Goal: Check status: Check status

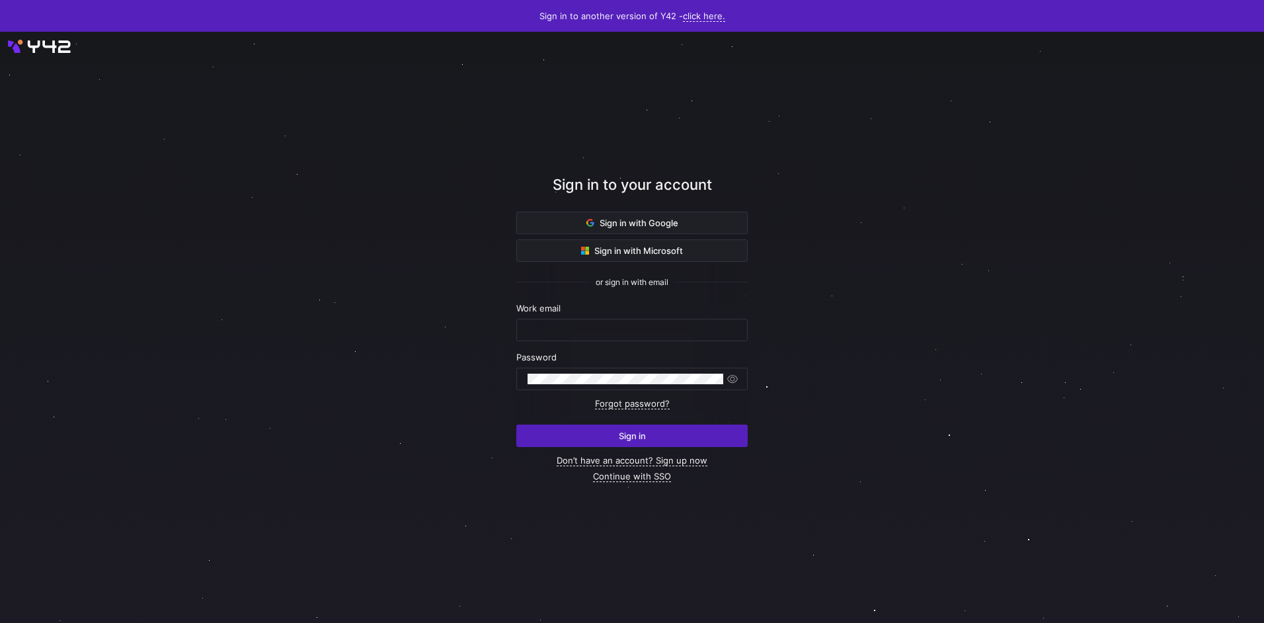
type input "airon.hiwatig@cambridge.org"
click at [634, 432] on span "Sign in" at bounding box center [632, 435] width 27 height 11
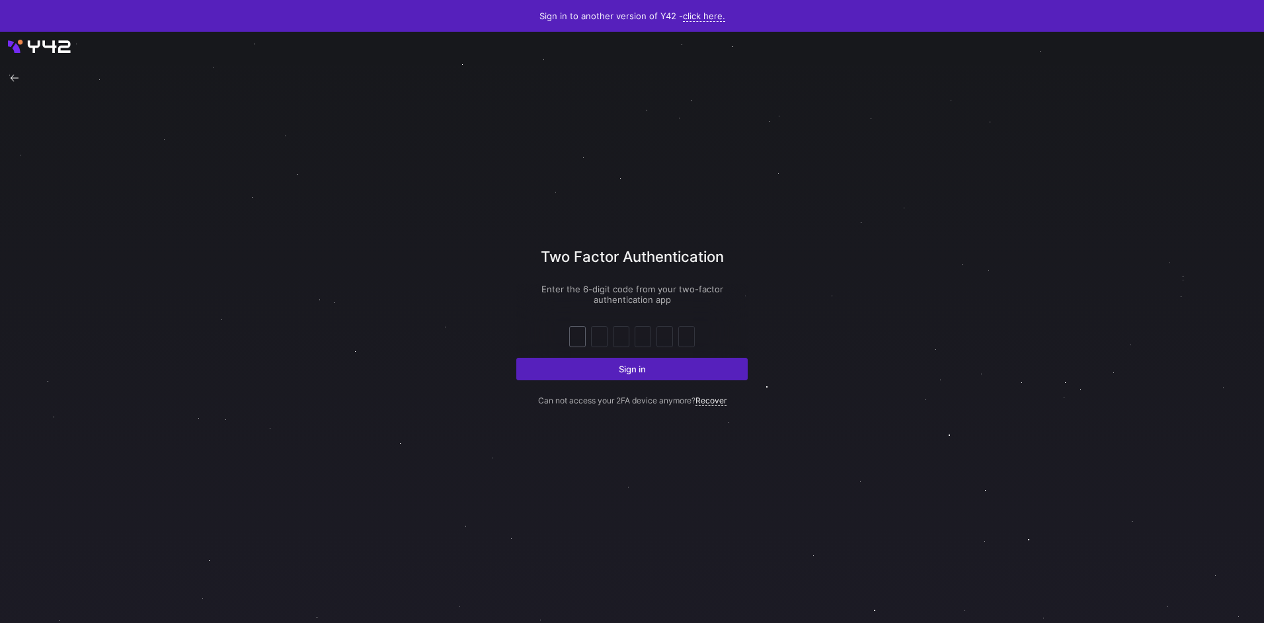
click at [575, 338] on input "text" at bounding box center [577, 336] width 10 height 16
type input "8"
type input "5"
type input "6"
type input "9"
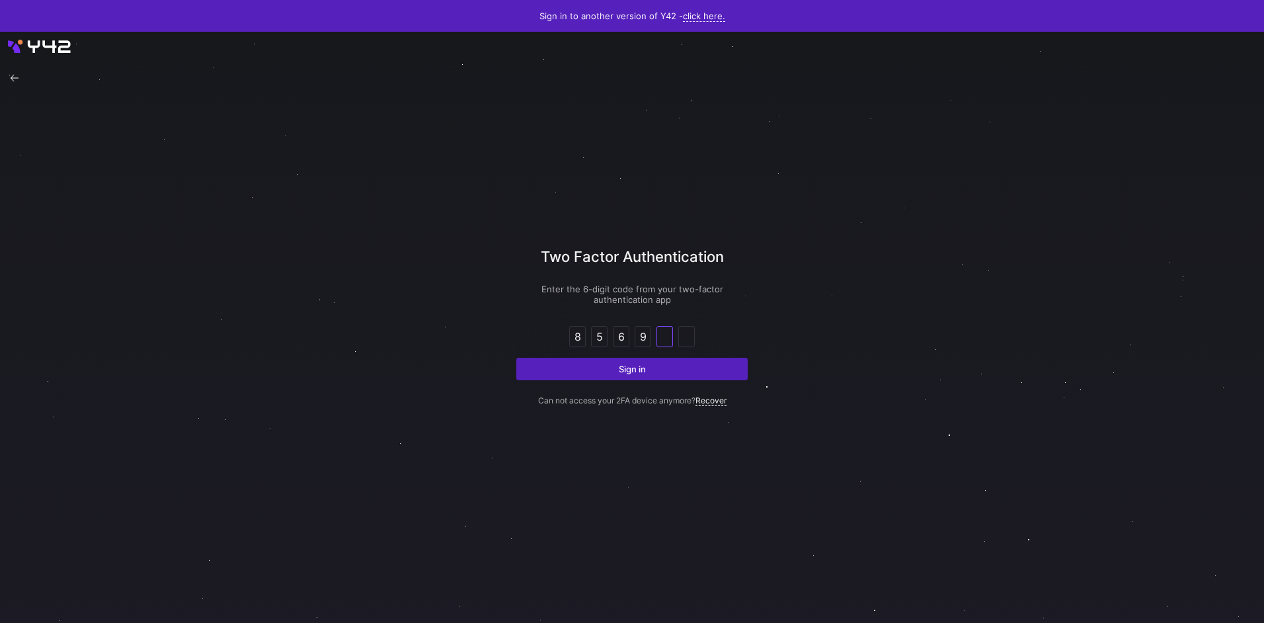
type input "0"
type input "4"
click at [516, 358] on button "Sign in" at bounding box center [631, 369] width 231 height 22
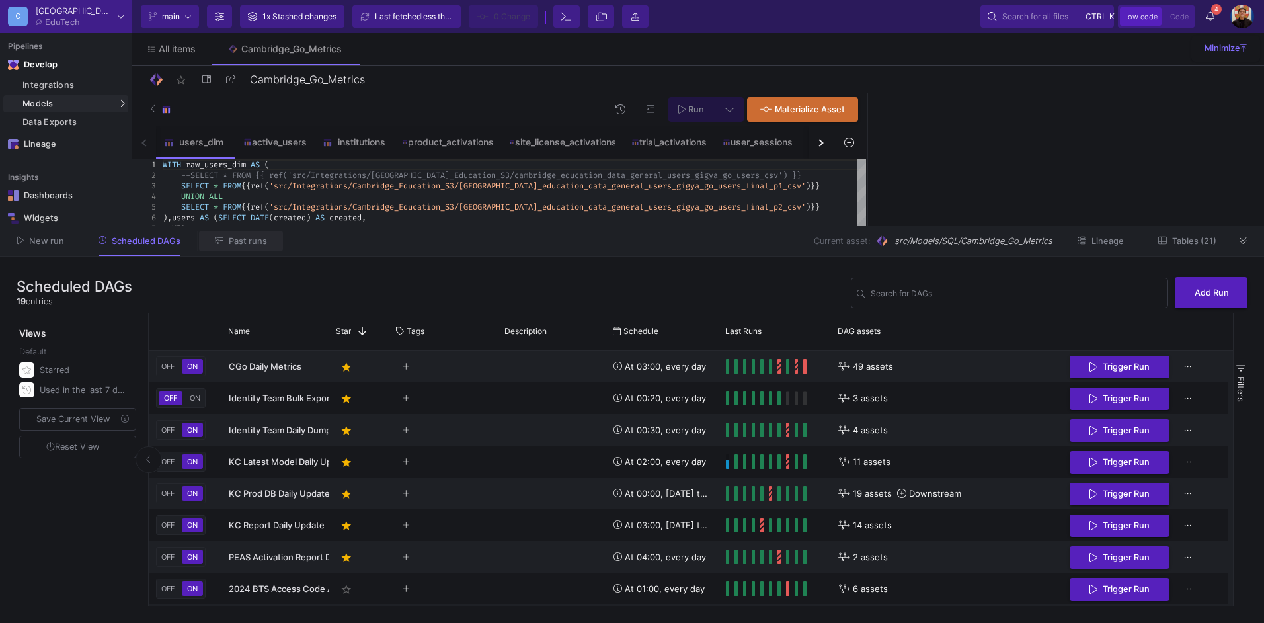
click at [259, 241] on span "Past runs" at bounding box center [248, 241] width 38 height 10
